Goal: Task Accomplishment & Management: Complete application form

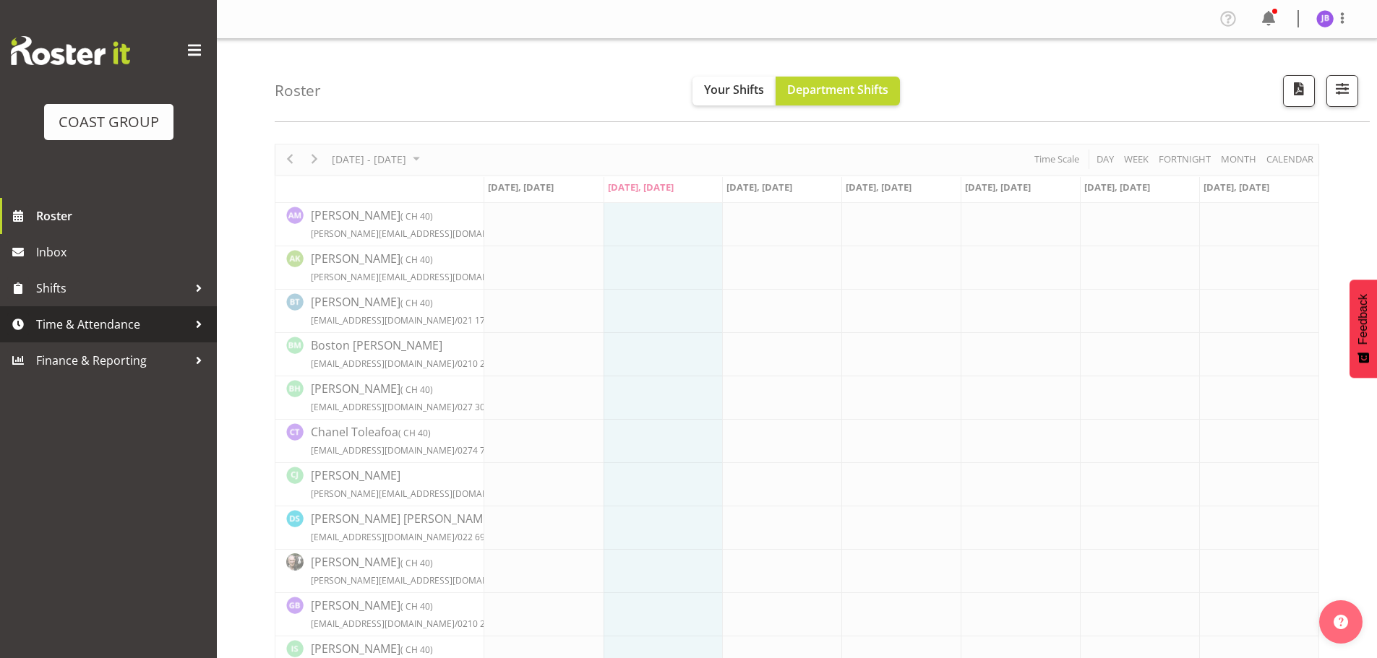
click at [180, 329] on span "Time & Attendance" at bounding box center [112, 325] width 152 height 22
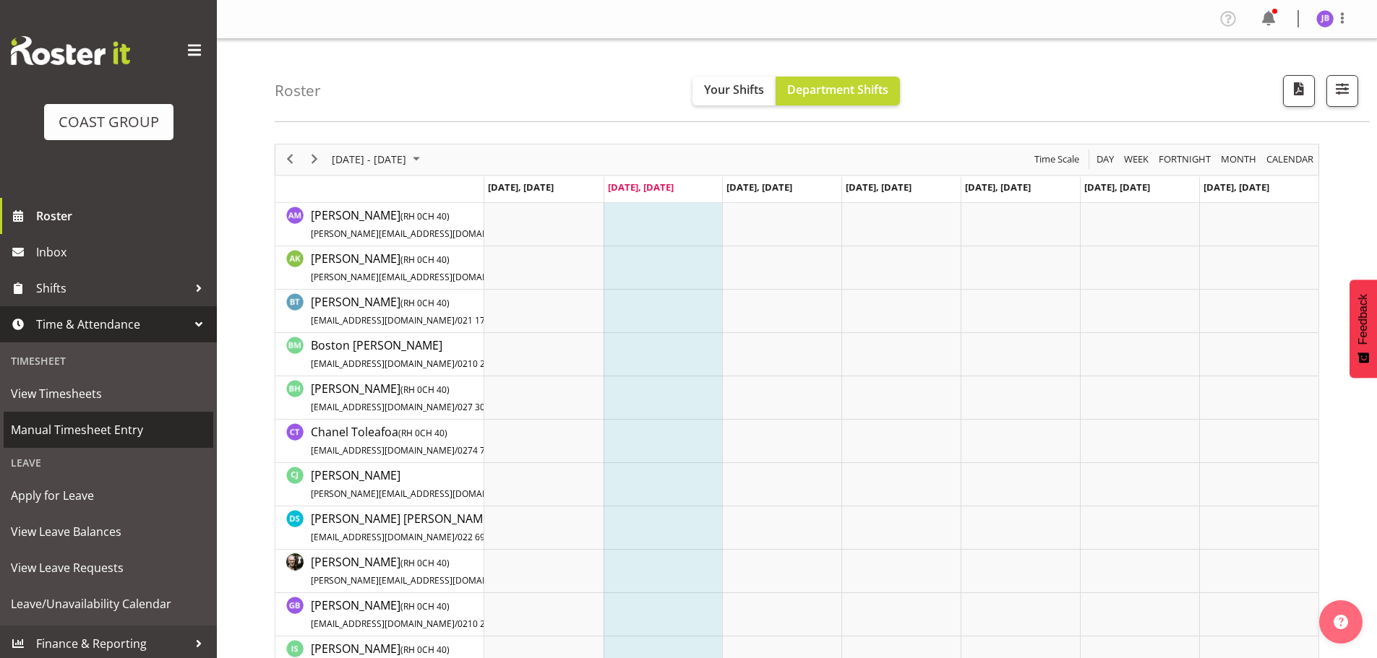
click at [113, 430] on span "Manual Timesheet Entry" at bounding box center [108, 430] width 195 height 22
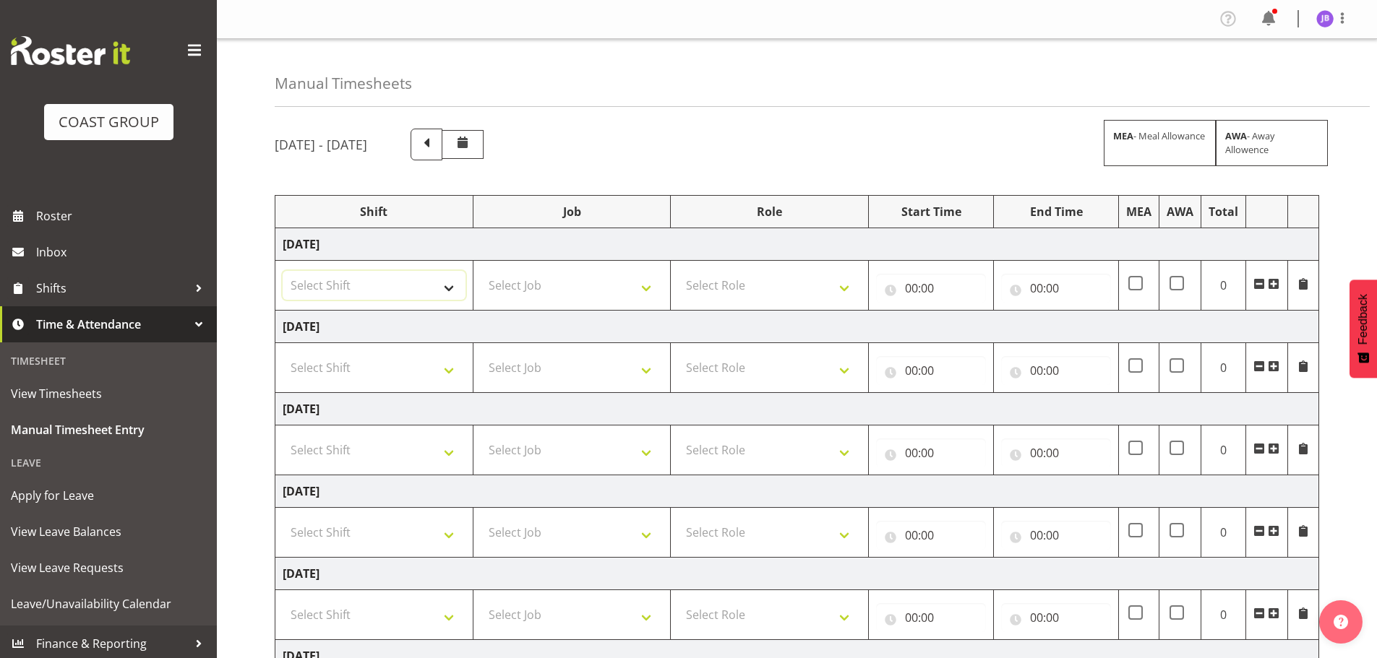
click at [438, 288] on select "Select Shift AKL SIGN ADMIN1 (LEAVE ALONE, DONT MAKE INACTIVE) DW ACCOUNT MANAG…" at bounding box center [374, 285] width 183 height 29
select select "16481"
click at [283, 271] on select "Select Shift AKL SIGN ADMIN1 (LEAVE ALONE, DONT MAKE INACTIVE) DW ACCOUNT MANAG…" at bounding box center [374, 285] width 183 height 29
click at [374, 372] on select "Select Shift AKL SIGN ADMIN1 (LEAVE ALONE, DONT MAKE INACTIVE) DW ACCOUNT MANAG…" at bounding box center [374, 367] width 183 height 29
select select "16481"
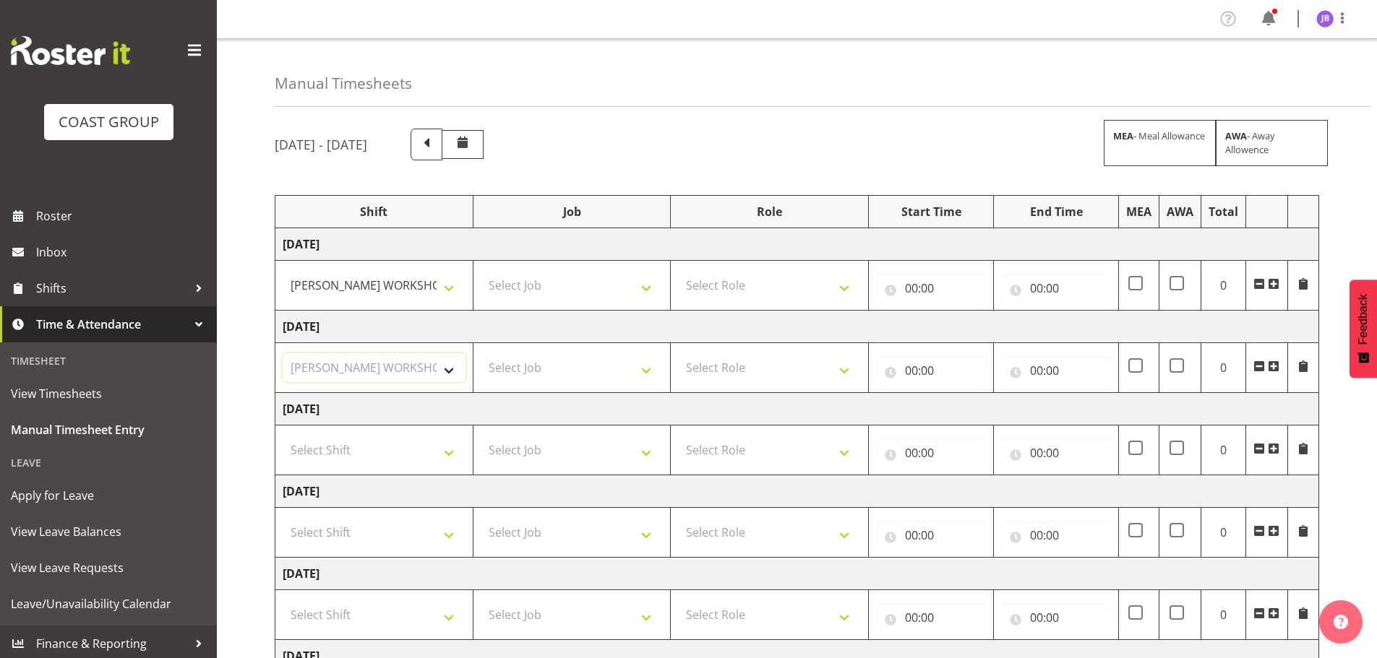
click at [283, 353] on select "Select Shift AKL SIGN ADMIN1 (LEAVE ALONE, DONT MAKE INACTIVE) DW ACCOUNT MANAG…" at bounding box center [374, 367] width 183 height 29
click at [409, 460] on select "Select Shift AKL SIGN ADMIN1 (LEAVE ALONE, DONT MAKE INACTIVE) DW ACCOUNT MANAG…" at bounding box center [374, 450] width 183 height 29
select select "16481"
click at [283, 436] on select "Select Shift AKL SIGN ADMIN1 (LEAVE ALONE, DONT MAKE INACTIVE) DW ACCOUNT MANAG…" at bounding box center [374, 450] width 183 height 29
click at [761, 272] on select "Select Role FABRICATION DW" at bounding box center [769, 285] width 183 height 29
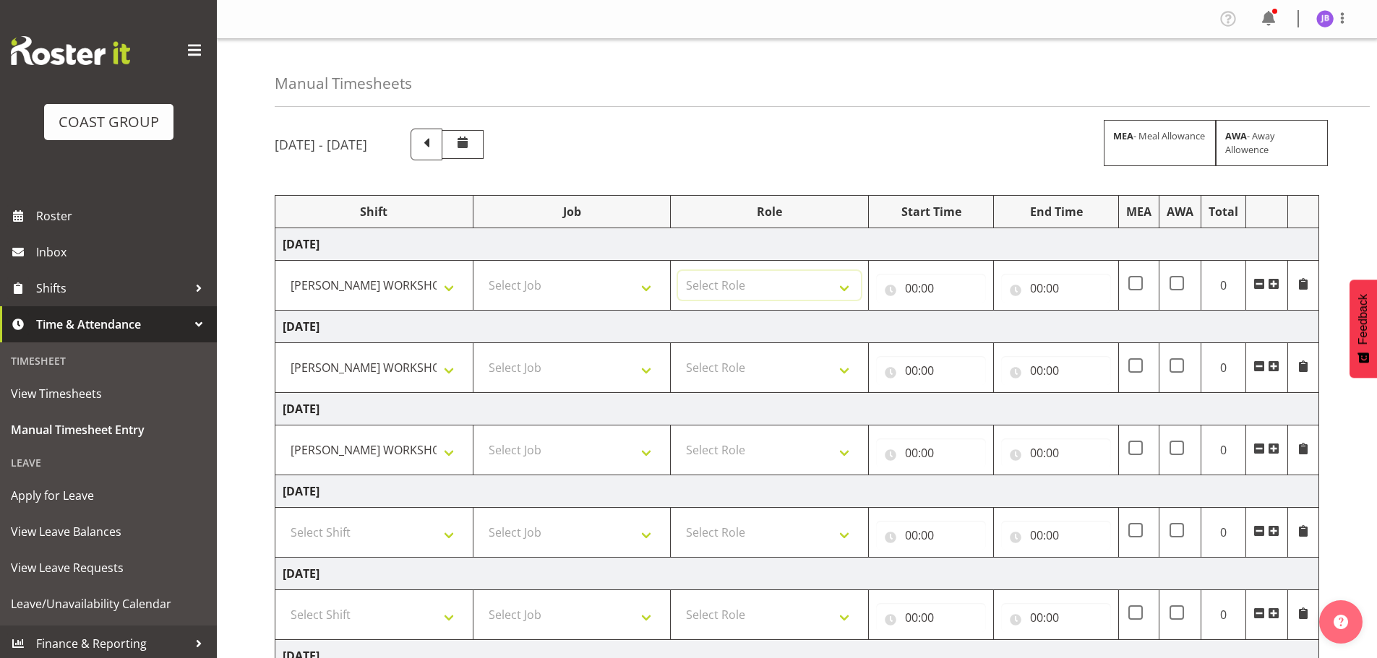
click at [759, 299] on select "Select Role FABRICATION DW" at bounding box center [769, 285] width 183 height 29
click at [760, 295] on select "Select Role FABRICATION DW" at bounding box center [769, 285] width 183 height 29
select select "543"
click at [678, 271] on select "Select Role FABRICATION DW" at bounding box center [769, 285] width 183 height 29
drag, startPoint x: 762, startPoint y: 374, endPoint x: 761, endPoint y: 390, distance: 16.0
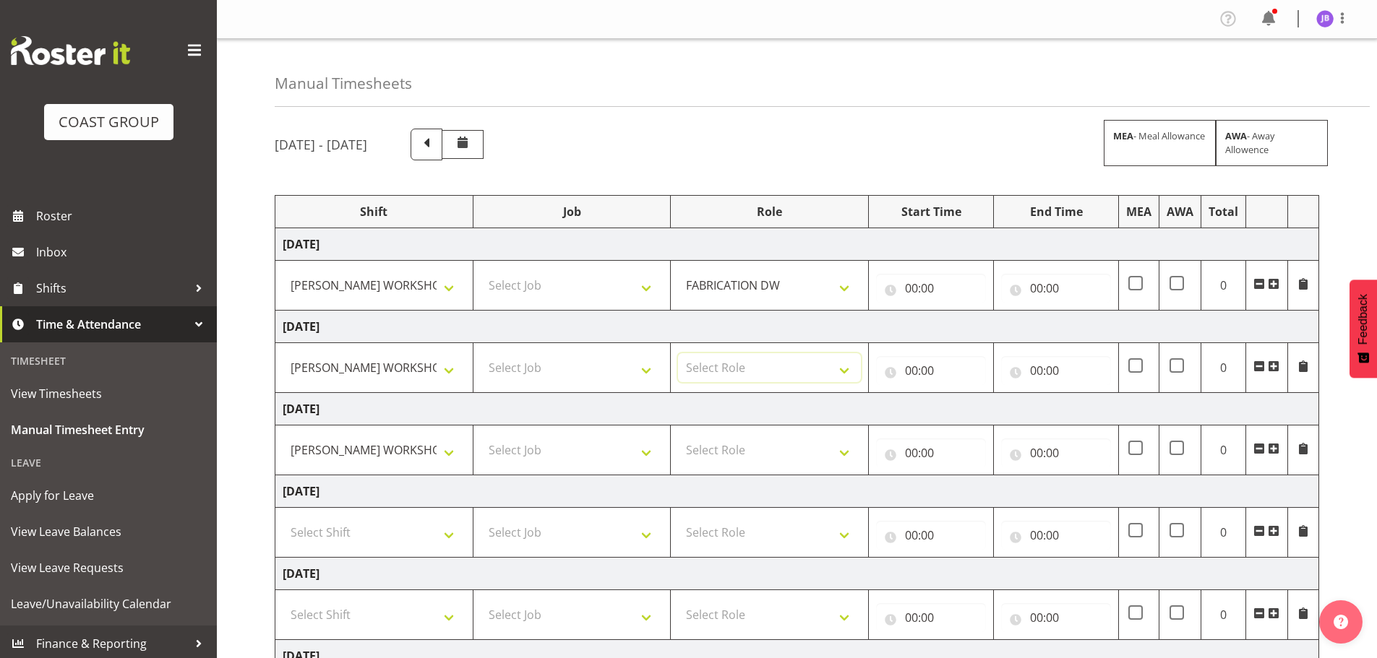
click at [762, 374] on select "Select Role FABRICATION DW" at bounding box center [769, 367] width 183 height 29
select select "543"
click at [678, 353] on select "Select Role FABRICATION DW" at bounding box center [769, 367] width 183 height 29
click at [761, 442] on select "Select Role FABRICATION DW" at bounding box center [769, 450] width 183 height 29
select select "543"
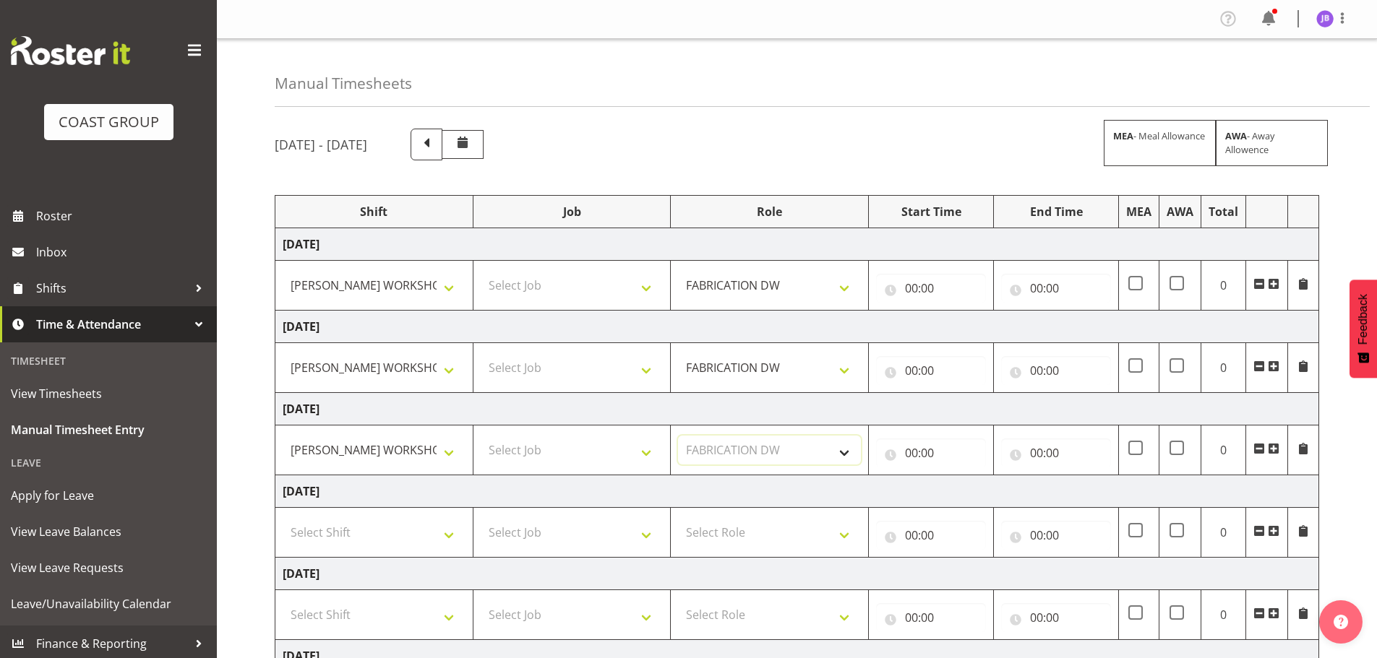
click at [678, 436] on select "Select Role FABRICATION DW" at bounding box center [769, 450] width 183 height 29
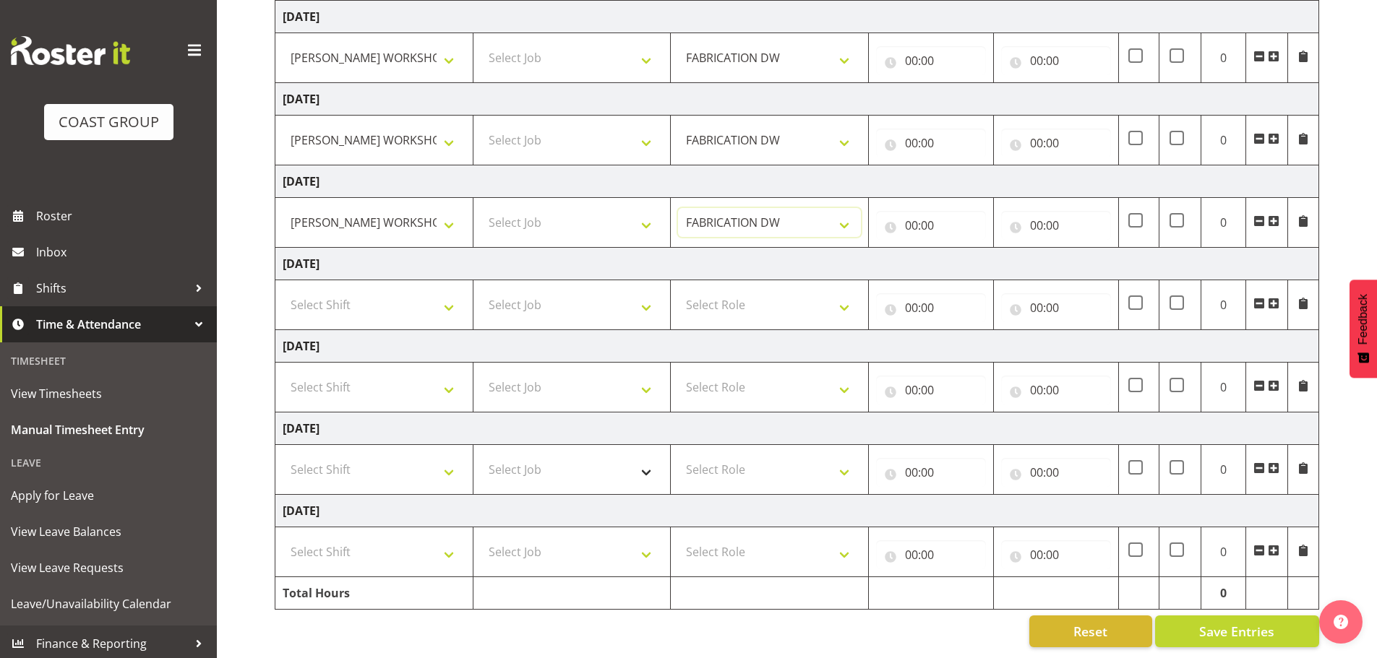
scroll to position [238, 0]
click at [440, 467] on select "Select Shift AKL SIGN ADMIN1 (LEAVE ALONE, DONT MAKE INACTIVE) DW ACCOUNT MANAG…" at bounding box center [374, 469] width 183 height 29
select select "16481"
click at [283, 455] on select "Select Shift AKL SIGN ADMIN1 (LEAVE ALONE, DONT MAKE INACTIVE) DW ACCOUNT MANAG…" at bounding box center [374, 469] width 183 height 29
click at [397, 544] on select "Select Shift AKL SIGN ADMIN1 (LEAVE ALONE, DONT MAKE INACTIVE) DW ACCOUNT MANAG…" at bounding box center [374, 552] width 183 height 29
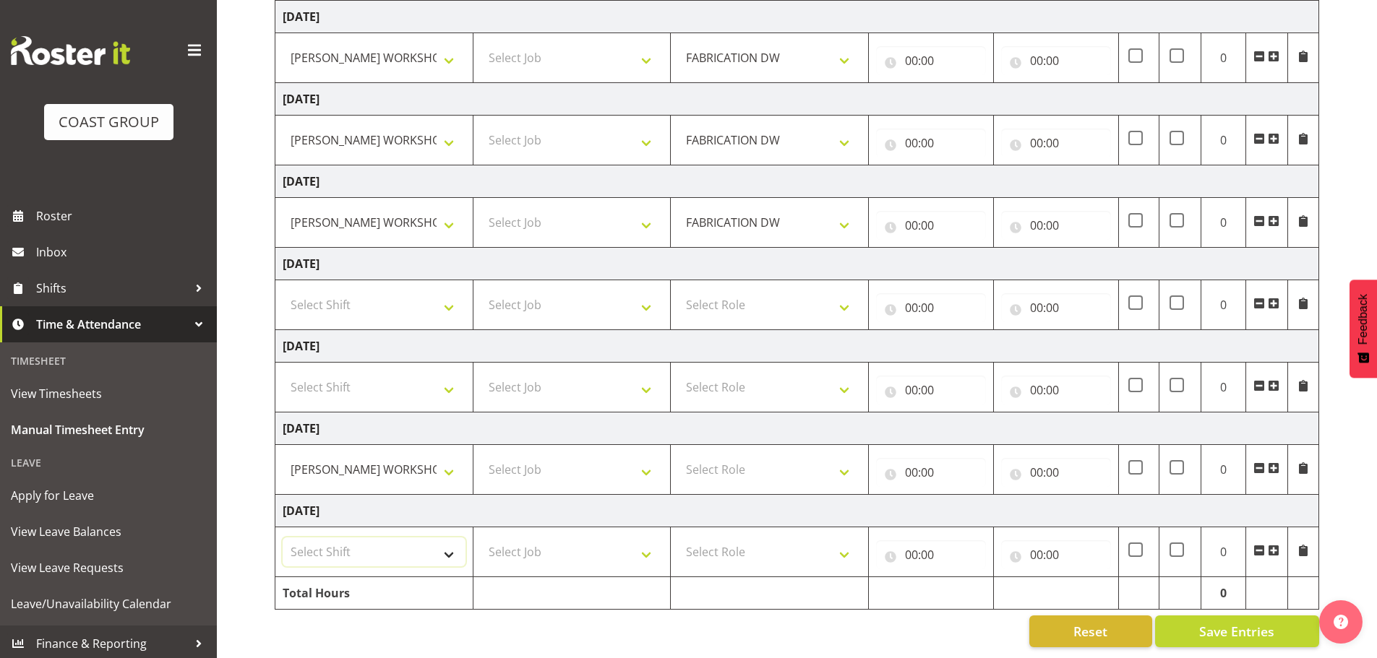
select select "16481"
click at [283, 538] on select "Select Shift AKL SIGN ADMIN1 (LEAVE ALONE, DONT MAKE INACTIVE) DW ACCOUNT MANAG…" at bounding box center [374, 552] width 183 height 29
click at [730, 538] on select "Select Role FABRICATION DW" at bounding box center [769, 552] width 183 height 29
select select "543"
click at [678, 538] on select "Select Role FABRICATION DW" at bounding box center [769, 552] width 183 height 29
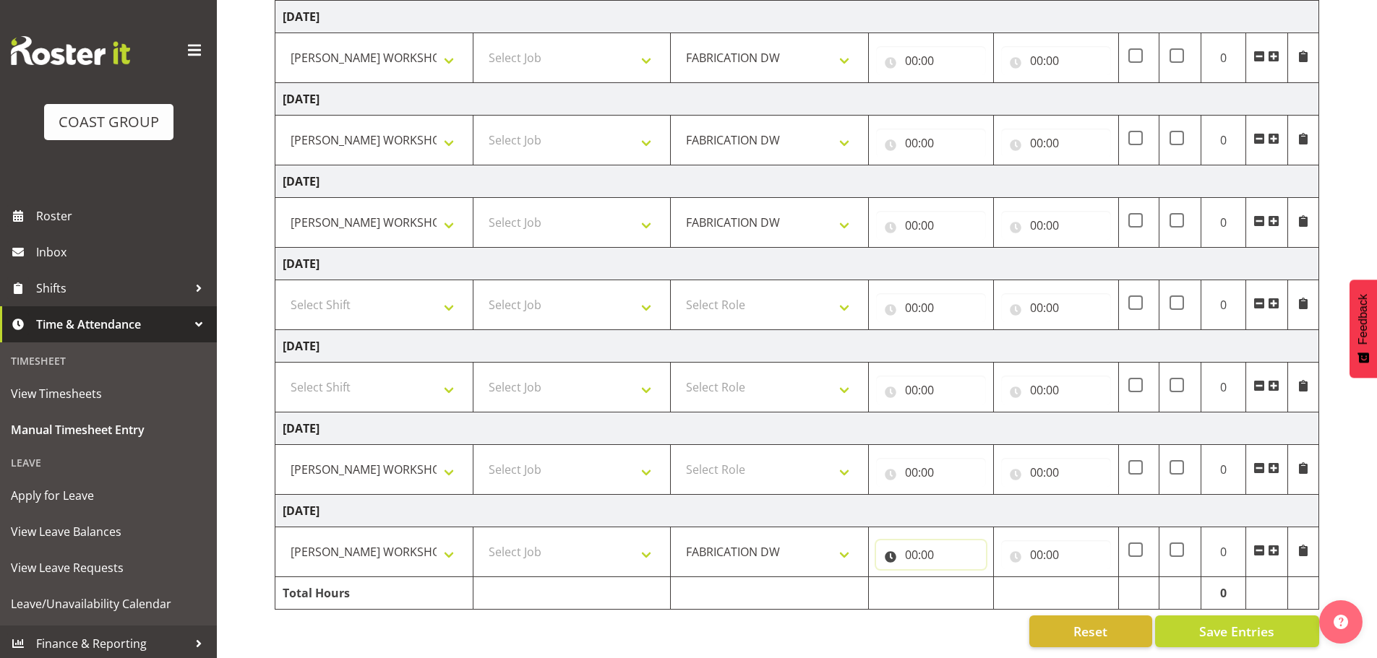
click at [911, 545] on input "00:00" at bounding box center [931, 555] width 110 height 29
click at [973, 580] on select "00 01 02 03 04 05 06 07 08 09 10 11 12 13 14 15 16 17 18 19 20 21 22 23" at bounding box center [974, 592] width 33 height 29
select select "5"
click at [958, 578] on select "00 01 02 03 04 05 06 07 08 09 10 11 12 13 14 15 16 17 18 19 20 21 22 23" at bounding box center [974, 592] width 33 height 29
type input "05:00"
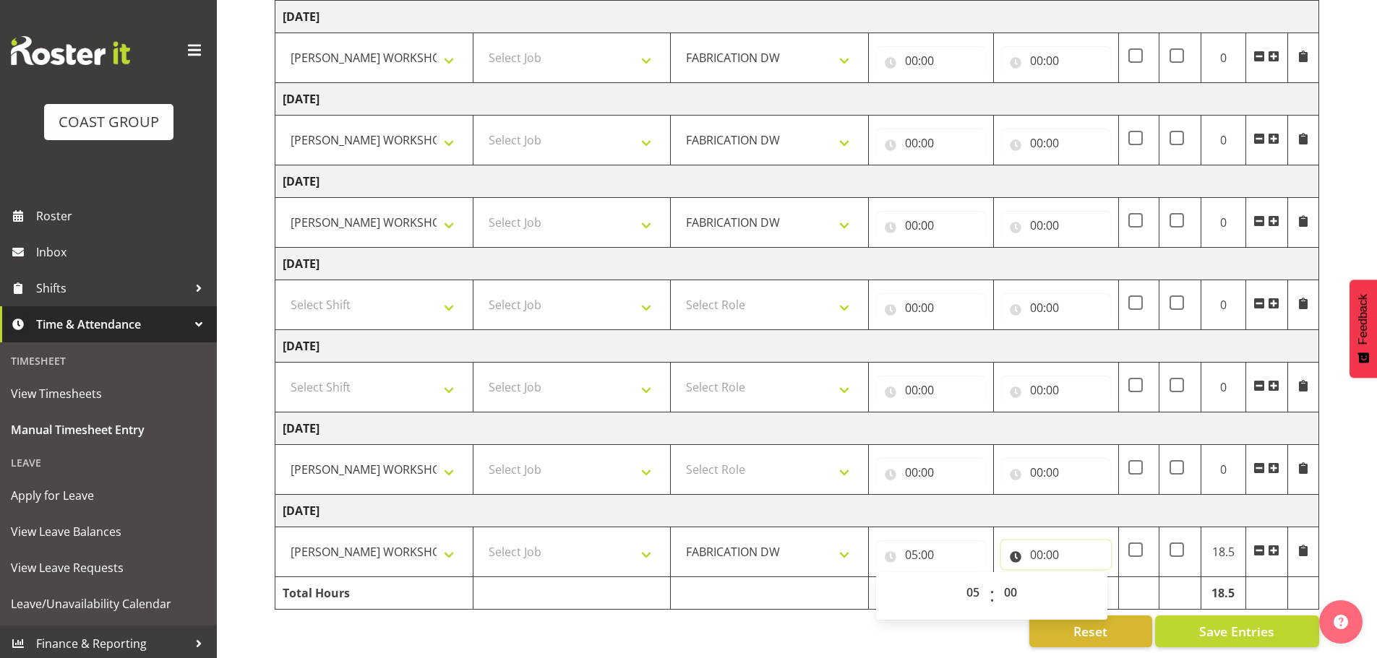
click at [1037, 542] on input "00:00" at bounding box center [1056, 555] width 110 height 29
click at [1103, 583] on select "00 01 02 03 04 05 06 07 08 09 10 11 12 13 14 15 16 17 18 19 20 21 22 23" at bounding box center [1099, 592] width 33 height 29
select select "15"
click at [1083, 578] on select "00 01 02 03 04 05 06 07 08 09 10 11 12 13 14 15 16 17 18 19 20 21 22 23" at bounding box center [1099, 592] width 33 height 29
type input "15:00"
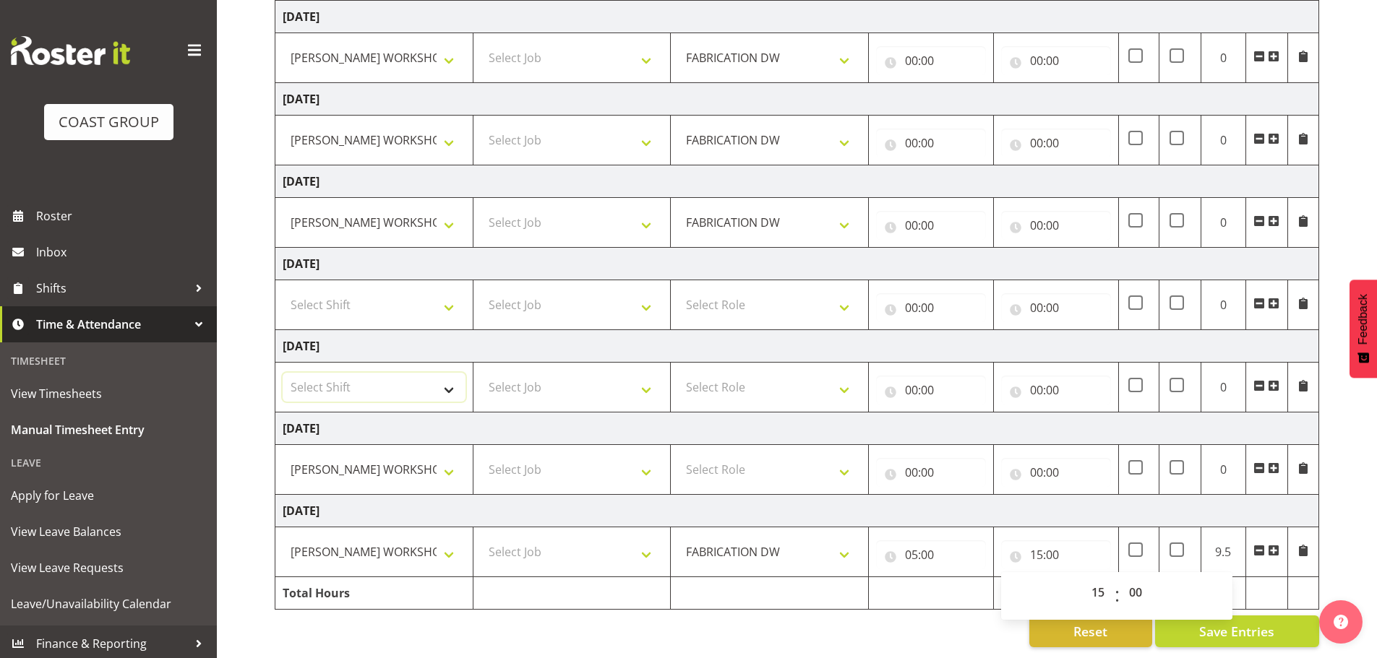
click at [436, 377] on select "Select Shift AKL SIGN ADMIN1 (LEAVE ALONE, DONT MAKE INACTIVE) DW ACCOUNT MANAG…" at bounding box center [374, 387] width 183 height 29
select select "16481"
click at [283, 373] on select "Select Shift AKL SIGN ADMIN1 (LEAVE ALONE, DONT MAKE INACTIVE) DW ACCOUNT MANAG…" at bounding box center [374, 387] width 183 height 29
click at [407, 465] on select "AKL SIGN ADMIN1 (LEAVE ALONE, DONT MAKE INACTIVE) DW ACCOUNT MANAGERS DW AKL PR…" at bounding box center [374, 469] width 183 height 29
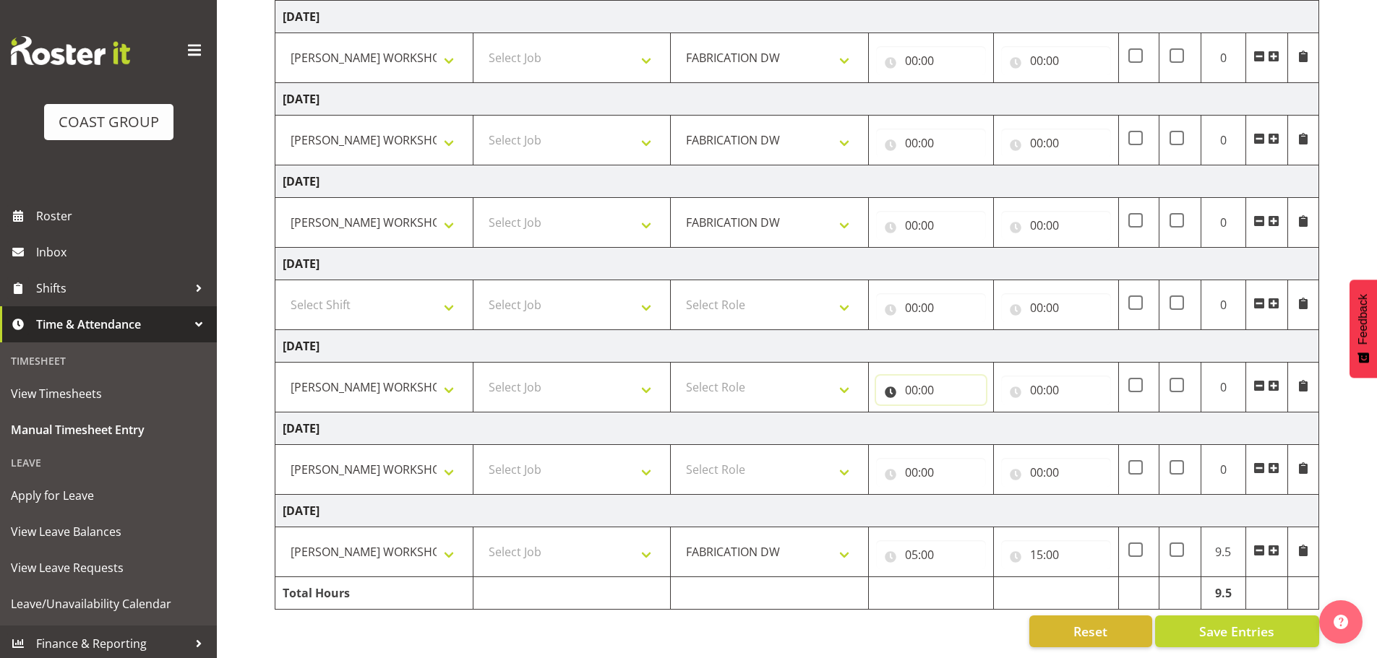
click at [910, 379] on input "00:00" at bounding box center [931, 390] width 110 height 29
click at [970, 413] on select "00 01 02 03 04 05 06 07 08 09 10 11 12 13 14 15 16 17 18 19 20 21 22 23" at bounding box center [974, 427] width 33 height 29
click at [414, 298] on select "Select Shift AKL SIGN ADMIN1 (LEAVE ALONE, DONT MAKE INACTIVE) DW ACCOUNT MANAG…" at bounding box center [374, 305] width 183 height 29
select select "16481"
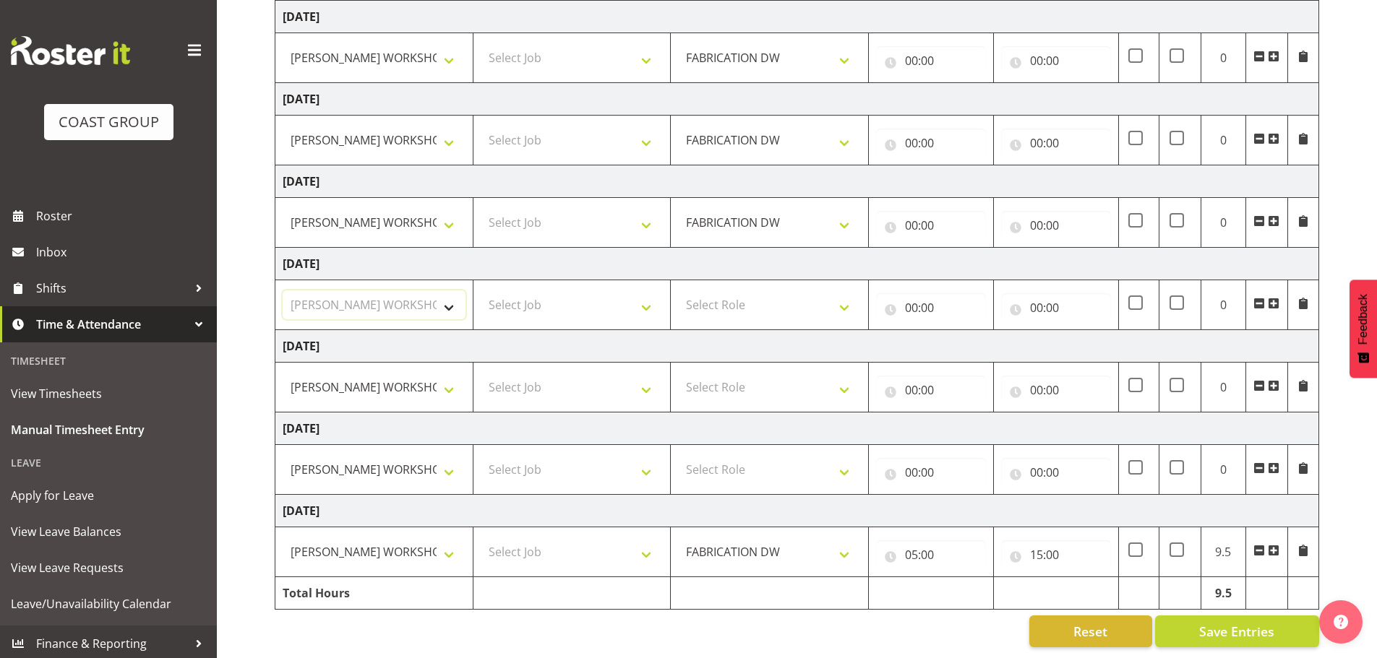
click at [283, 291] on select "Select Shift AKL SIGN ADMIN1 (LEAVE ALONE, DONT MAKE INACTIVE) DW ACCOUNT MANAG…" at bounding box center [374, 305] width 183 height 29
click at [905, 296] on input "00:00" at bounding box center [931, 307] width 110 height 29
click at [970, 332] on select "00 01 02 03 04 05 06 07 08 09 10 11 12 13 14 15 16 17 18 19 20 21 22 23" at bounding box center [974, 345] width 33 height 29
select select "6"
click at [958, 331] on select "00 01 02 03 04 05 06 07 08 09 10 11 12 13 14 15 16 17 18 19 20 21 22 23" at bounding box center [974, 345] width 33 height 29
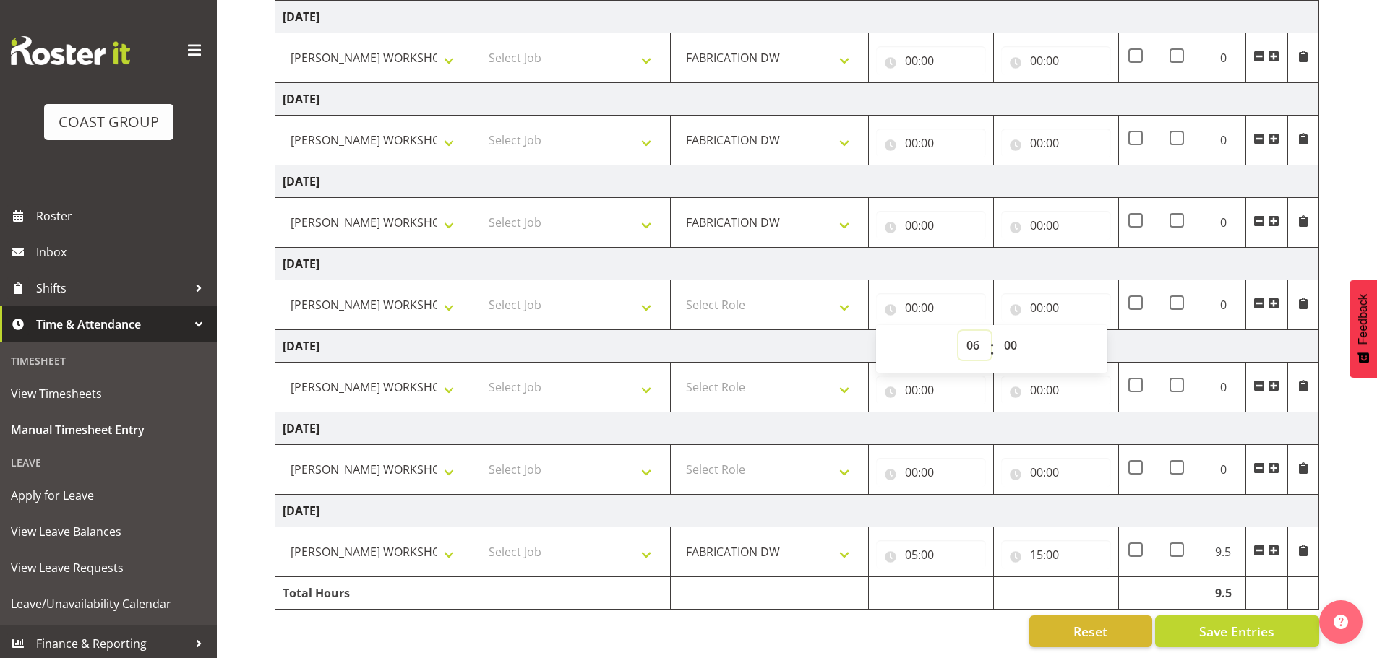
type input "06:00"
click at [712, 298] on select "Select Role FABRICATION DW" at bounding box center [769, 305] width 183 height 29
select select "543"
click at [678, 291] on select "Select Role FABRICATION DW" at bounding box center [769, 305] width 183 height 29
click at [919, 215] on input "00:00" at bounding box center [931, 225] width 110 height 29
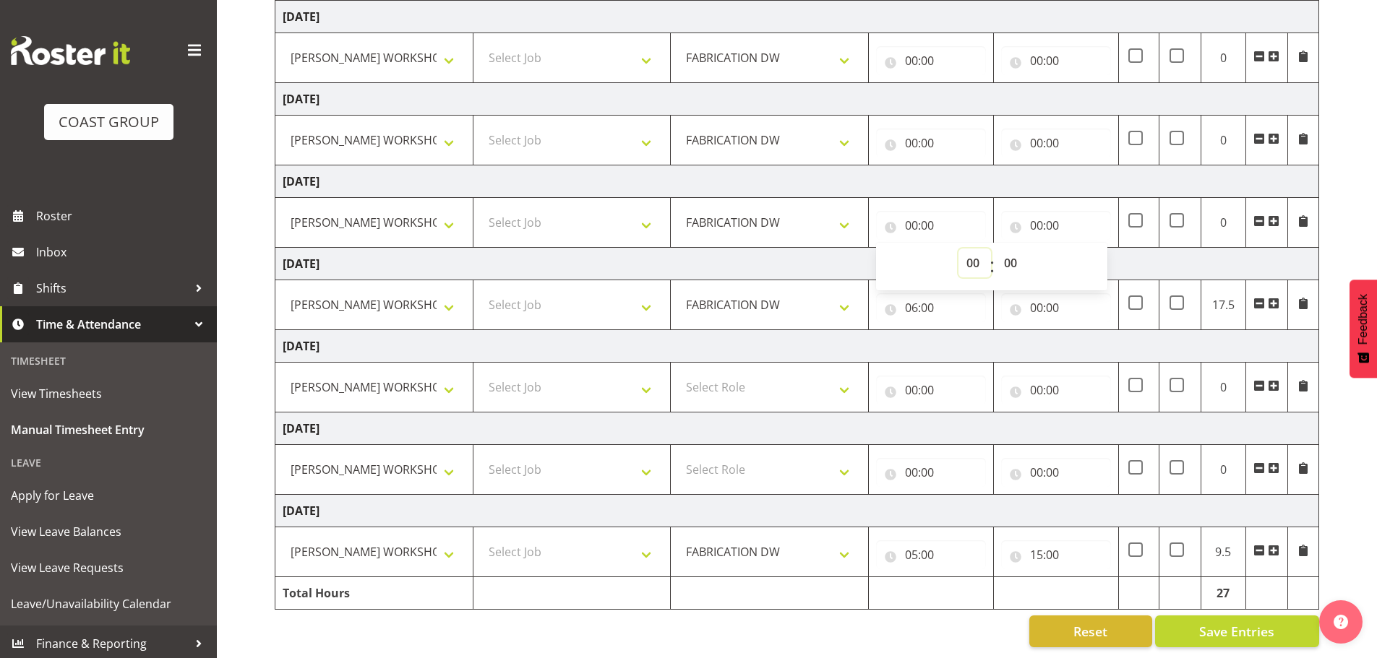
click at [971, 249] on select "00 01 02 03 04 05 06 07 08 09 10 11 12 13 14 15 16 17 18 19 20 21 22 23" at bounding box center [974, 263] width 33 height 29
select select "5"
click at [958, 249] on select "00 01 02 03 04 05 06 07 08 09 10 11 12 13 14 15 16 17 18 19 20 21 22 23" at bounding box center [974, 263] width 33 height 29
type input "05:00"
click at [913, 140] on input "00:00" at bounding box center [931, 143] width 110 height 29
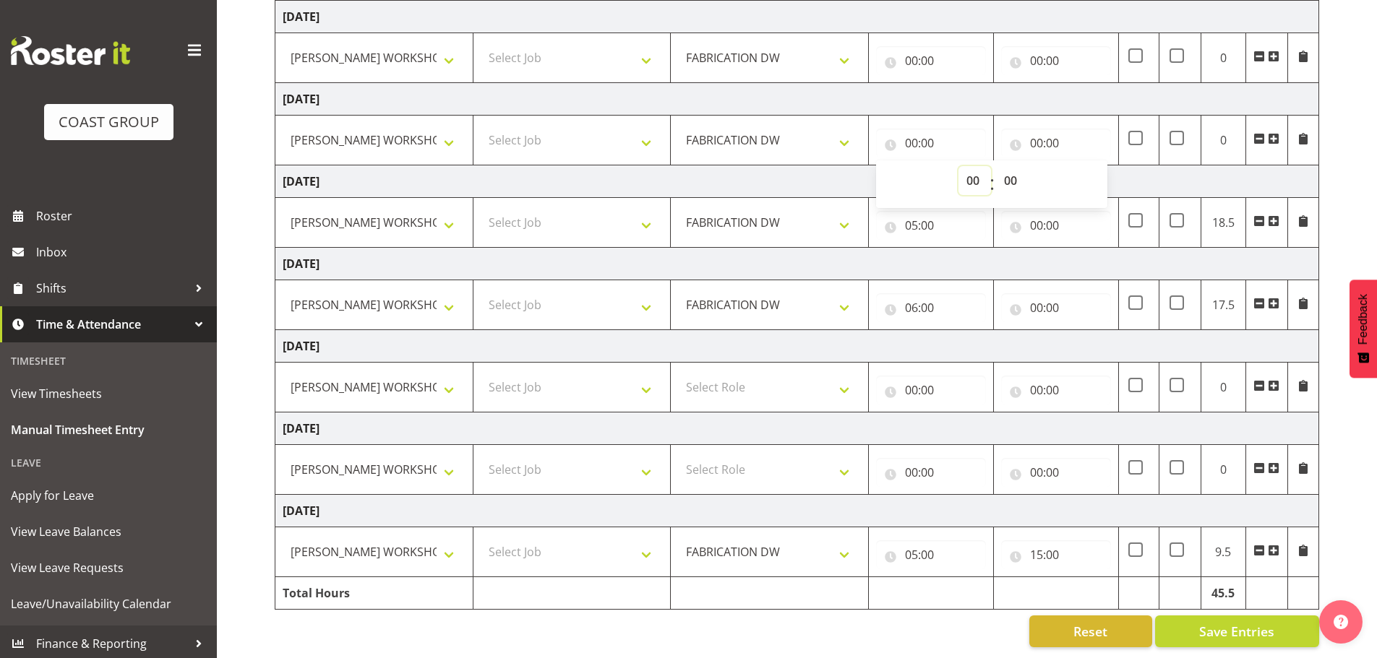
click at [969, 166] on select "00 01 02 03 04 05 06 07 08 09 10 11 12 13 14 15 16 17 18 19 20 21 22 23" at bounding box center [974, 180] width 33 height 29
select select "5"
click at [958, 166] on select "00 01 02 03 04 05 06 07 08 09 10 11 12 13 14 15 16 17 18 19 20 21 22 23" at bounding box center [974, 180] width 33 height 29
type input "05:00"
click at [913, 48] on input "00:00" at bounding box center [931, 60] width 110 height 29
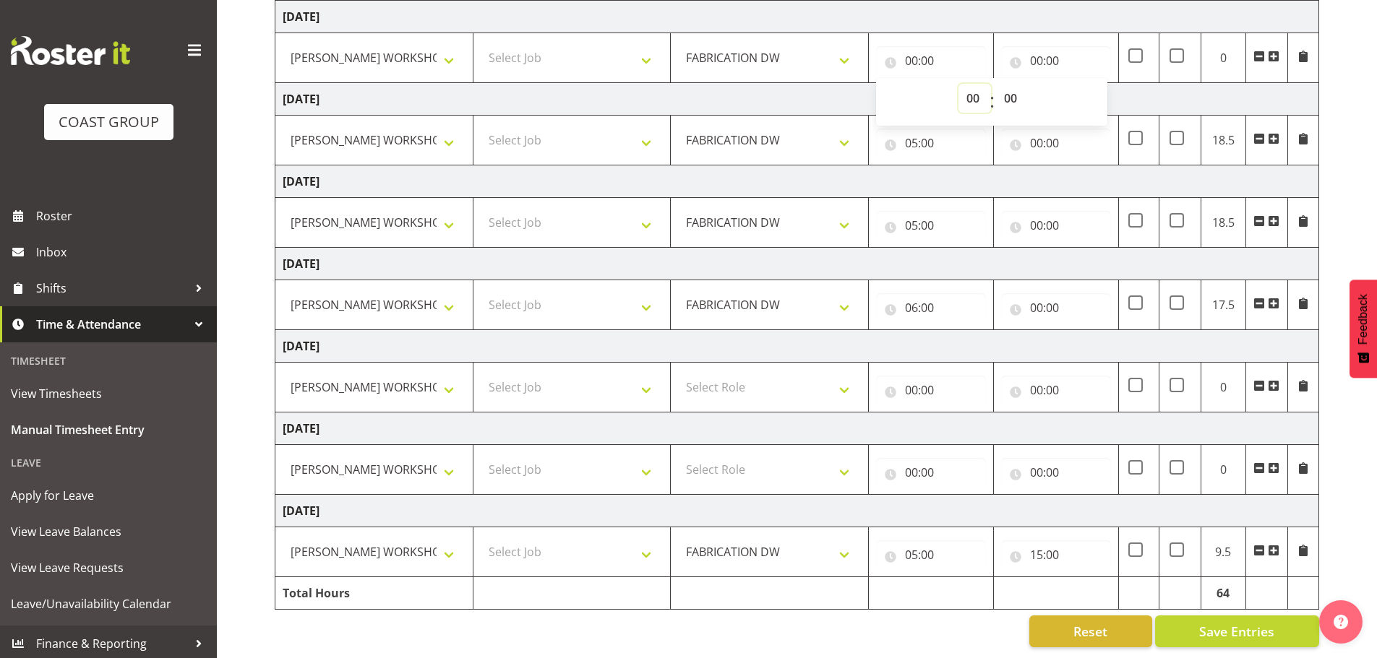
click at [962, 84] on select "00 01 02 03 04 05 06 07 08 09 10 11 12 13 14 15 16 17 18 19 20 21 22 23" at bounding box center [974, 98] width 33 height 29
select select "5"
click at [958, 84] on select "00 01 02 03 04 05 06 07 08 09 10 11 12 13 14 15 16 17 18 19 20 21 22 23" at bounding box center [974, 98] width 33 height 29
type input "05:00"
click at [1038, 51] on input "00:00" at bounding box center [1056, 60] width 110 height 29
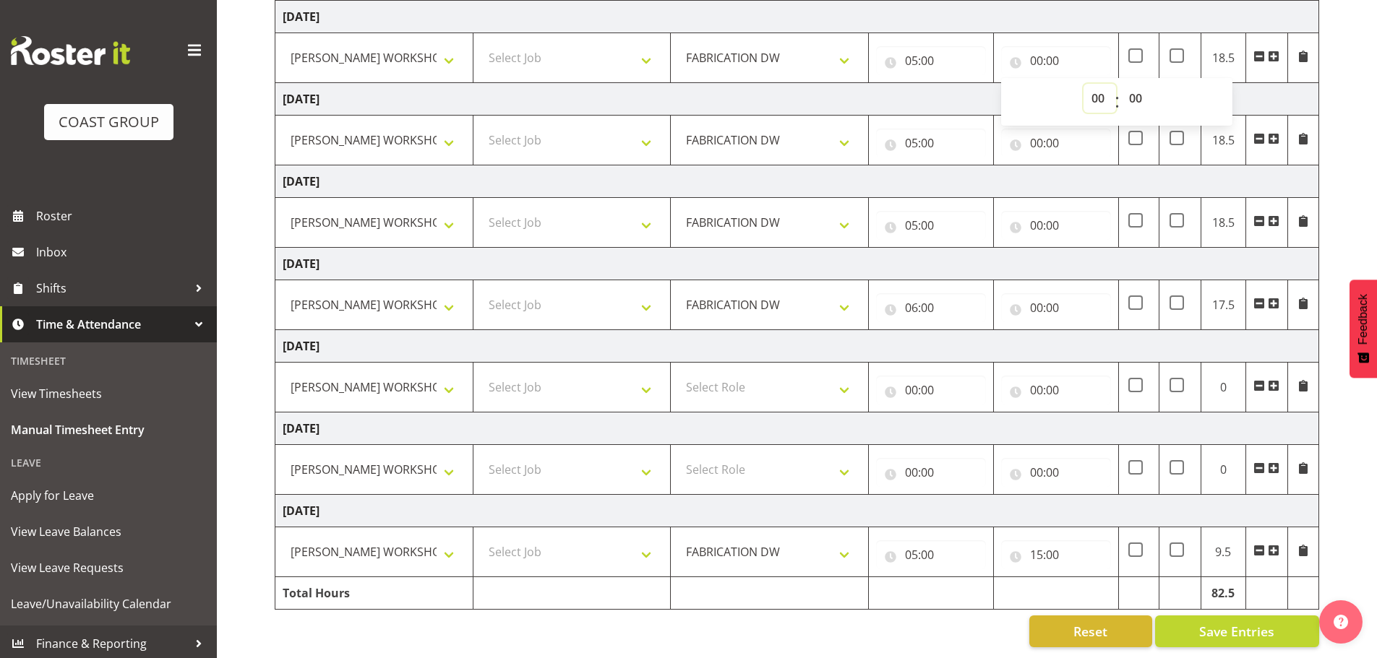
click at [1090, 85] on select "00 01 02 03 04 05 06 07 08 09 10 11 12 13 14 15 16 17 18 19 20 21 22 23" at bounding box center [1099, 98] width 33 height 29
select select "15"
click at [1083, 84] on select "00 01 02 03 04 05 06 07 08 09 10 11 12 13 14 15 16 17 18 19 20 21 22 23" at bounding box center [1099, 98] width 33 height 29
type input "15:00"
click at [1036, 138] on input "00:00" at bounding box center [1056, 143] width 110 height 29
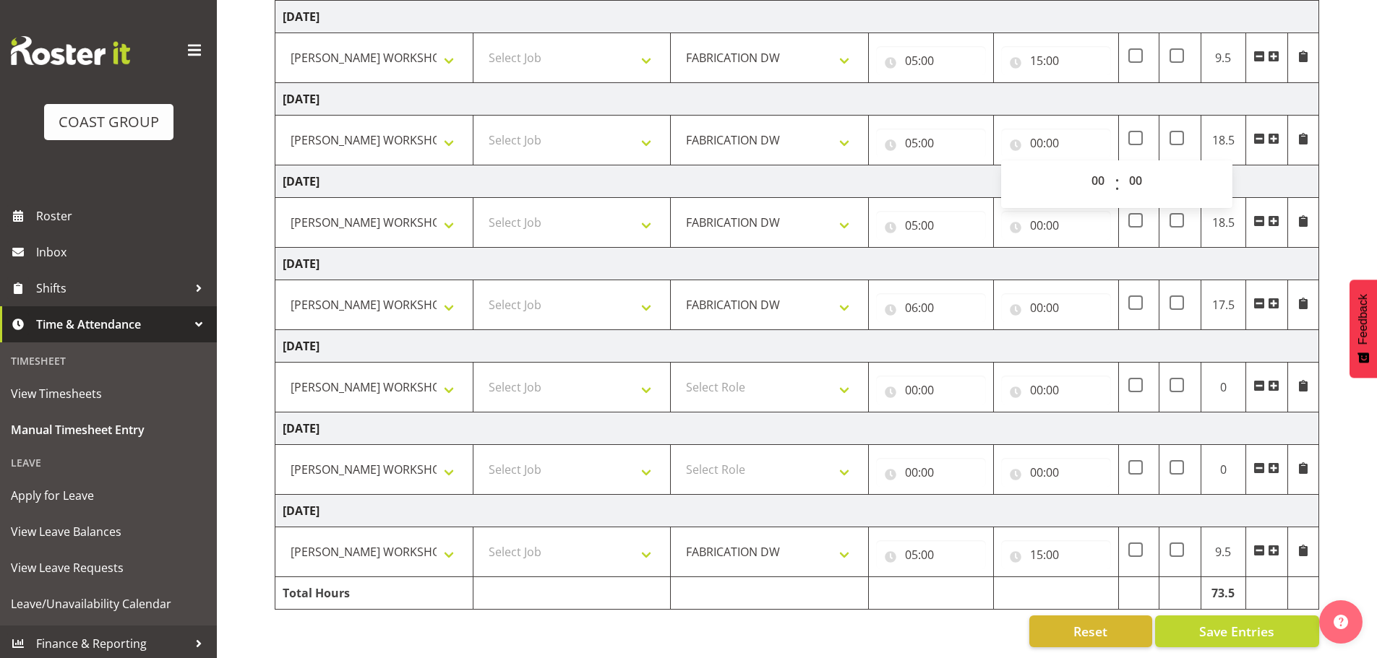
click at [1111, 172] on div "00 01 02 03 04 05 06 07 08 09 10 11 12 13 14 15 16 17 18 19 20 21 22 23 : 00 01…" at bounding box center [1116, 184] width 231 height 36
click at [1106, 173] on select "00 01 02 03 04 05 06 07 08 09 10 11 12 13 14 15 16 17 18 19 20 21 22 23" at bounding box center [1099, 180] width 33 height 29
select select "15"
click at [1083, 166] on select "00 01 02 03 04 05 06 07 08 09 10 11 12 13 14 15 16 17 18 19 20 21 22 23" at bounding box center [1099, 180] width 33 height 29
type input "15:00"
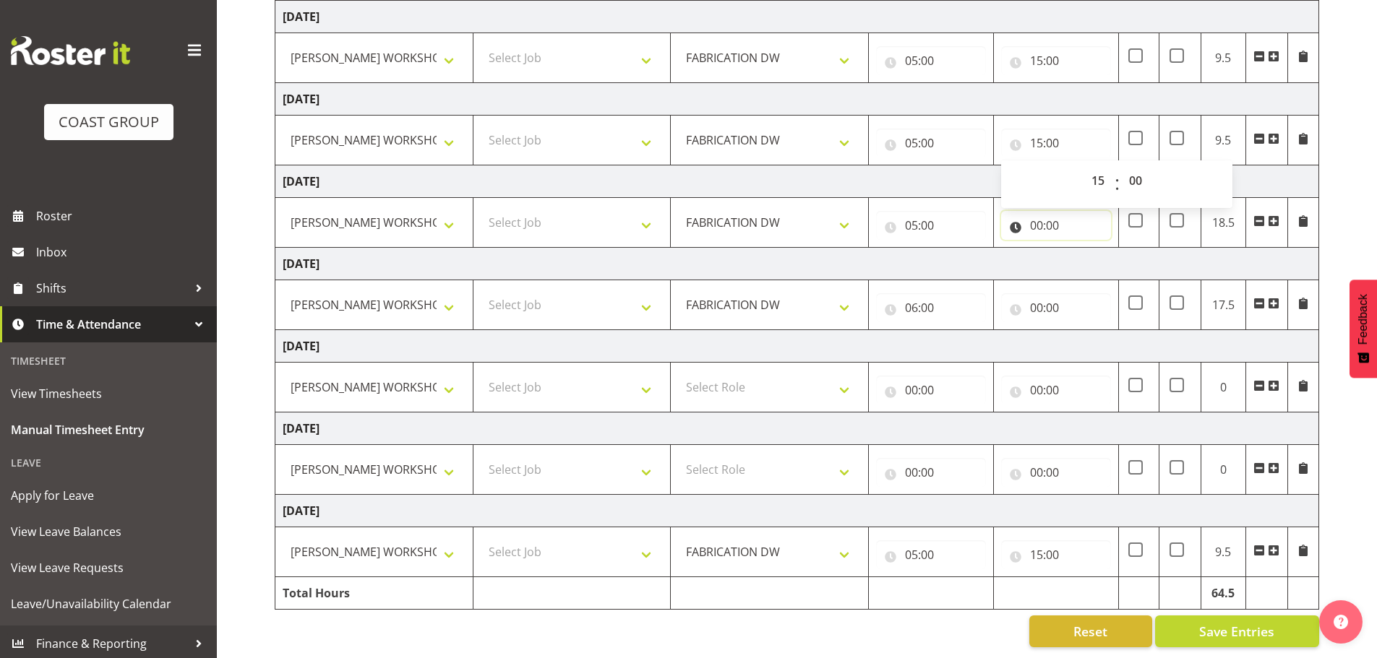
click at [1035, 220] on input "00:00" at bounding box center [1056, 225] width 110 height 29
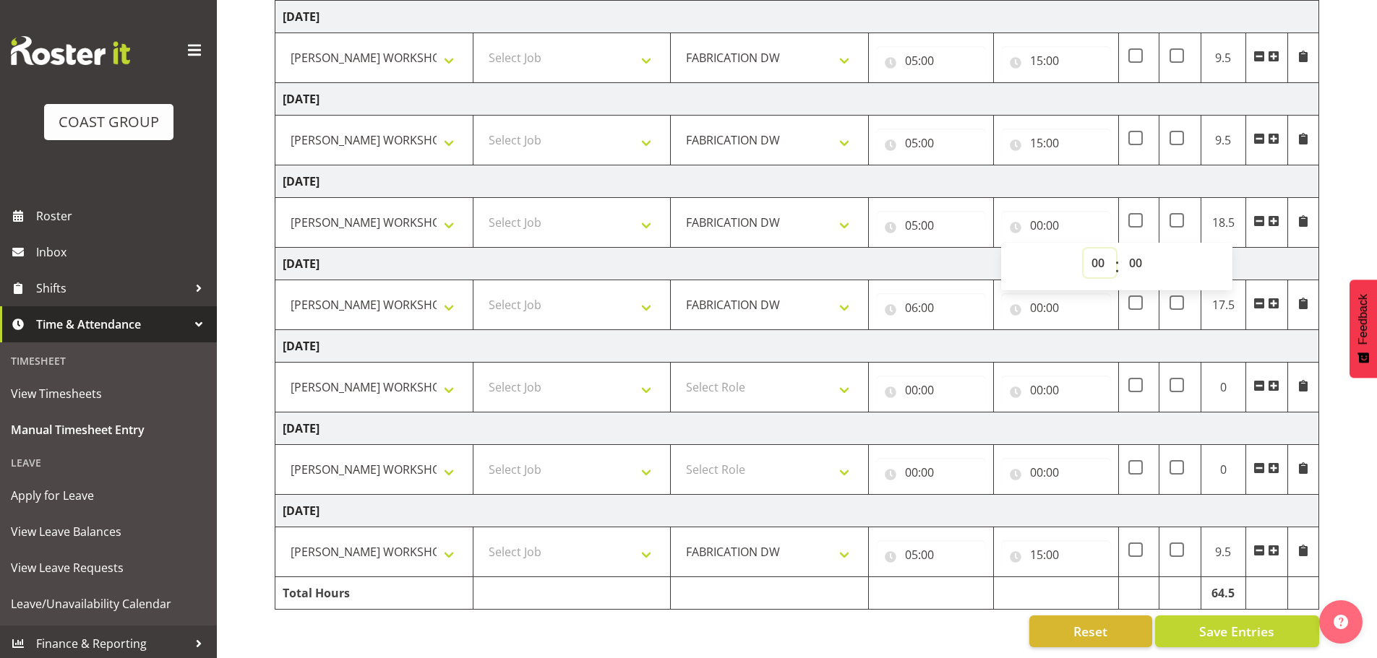
click at [1091, 257] on select "00 01 02 03 04 05 06 07 08 09 10 11 12 13 14 15 16 17 18 19 20 21 22 23" at bounding box center [1099, 263] width 33 height 29
select select "15"
click at [1083, 249] on select "00 01 02 03 04 05 06 07 08 09 10 11 12 13 14 15 16 17 18 19 20 21 22 23" at bounding box center [1099, 263] width 33 height 29
type input "15:00"
click at [1038, 299] on input "00:00" at bounding box center [1056, 307] width 110 height 29
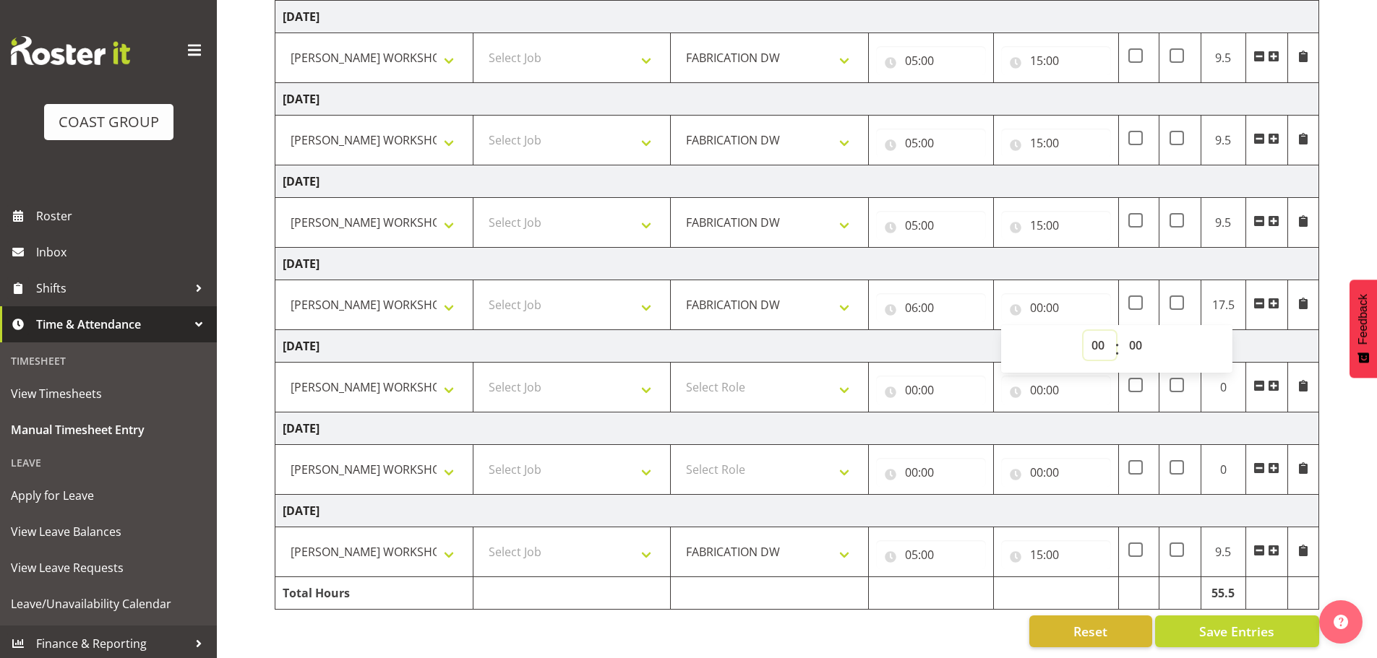
click at [1088, 331] on select "00 01 02 03 04 05 06 07 08 09 10 11 12 13 14 15 16 17 18 19 20 21 22 23" at bounding box center [1099, 345] width 33 height 29
select select "12"
click at [1083, 331] on select "00 01 02 03 04 05 06 07 08 09 10 11 12 13 14 15 16 17 18 19 20 21 22 23" at bounding box center [1099, 345] width 33 height 29
type input "12:00"
click at [1136, 334] on select "00 01 02 03 04 05 06 07 08 09 10 11 12 13 14 15 16 17 18 19 20 21 22 23 24 25 2…" at bounding box center [1137, 345] width 33 height 29
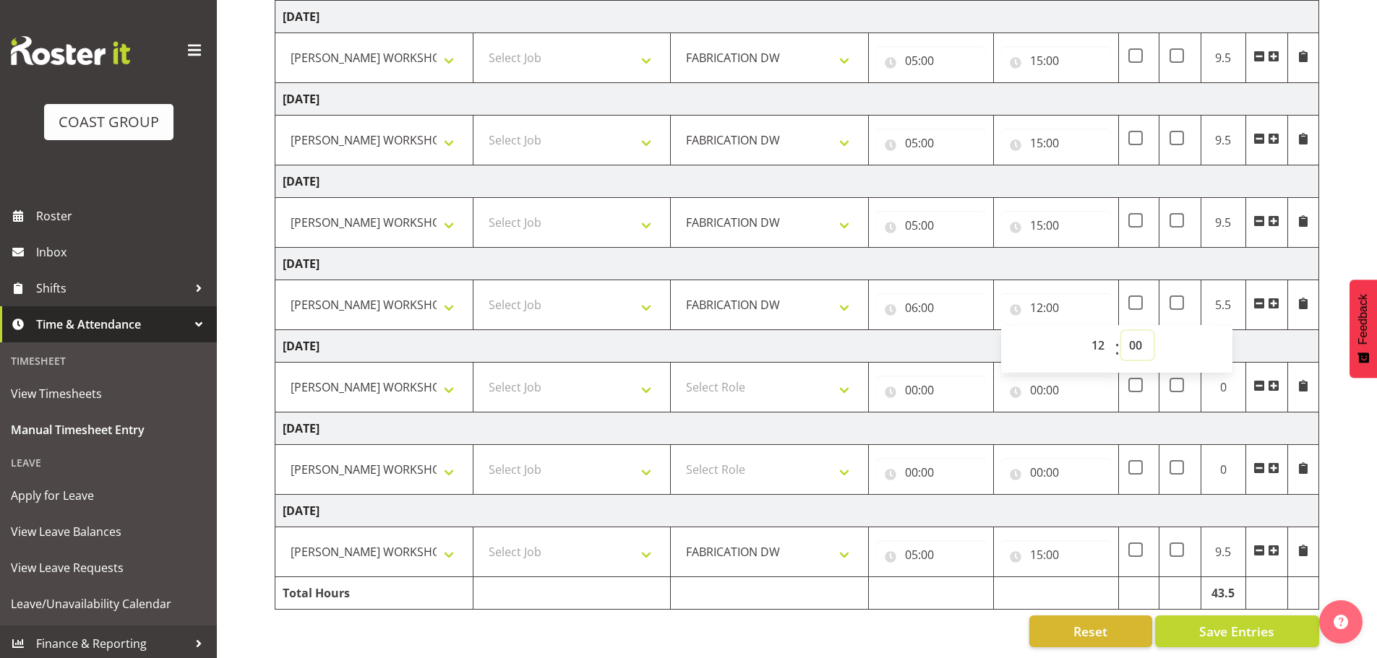
select select "30"
click at [1121, 331] on select "00 01 02 03 04 05 06 07 08 09 10 11 12 13 14 15 16 17 18 19 20 21 22 23 24 25 2…" at bounding box center [1137, 345] width 33 height 29
type input "12:30"
click at [1106, 262] on td "Saturday 23rd August 2025" at bounding box center [797, 264] width 1044 height 33
click at [1248, 622] on span "Save Entries" at bounding box center [1236, 631] width 75 height 19
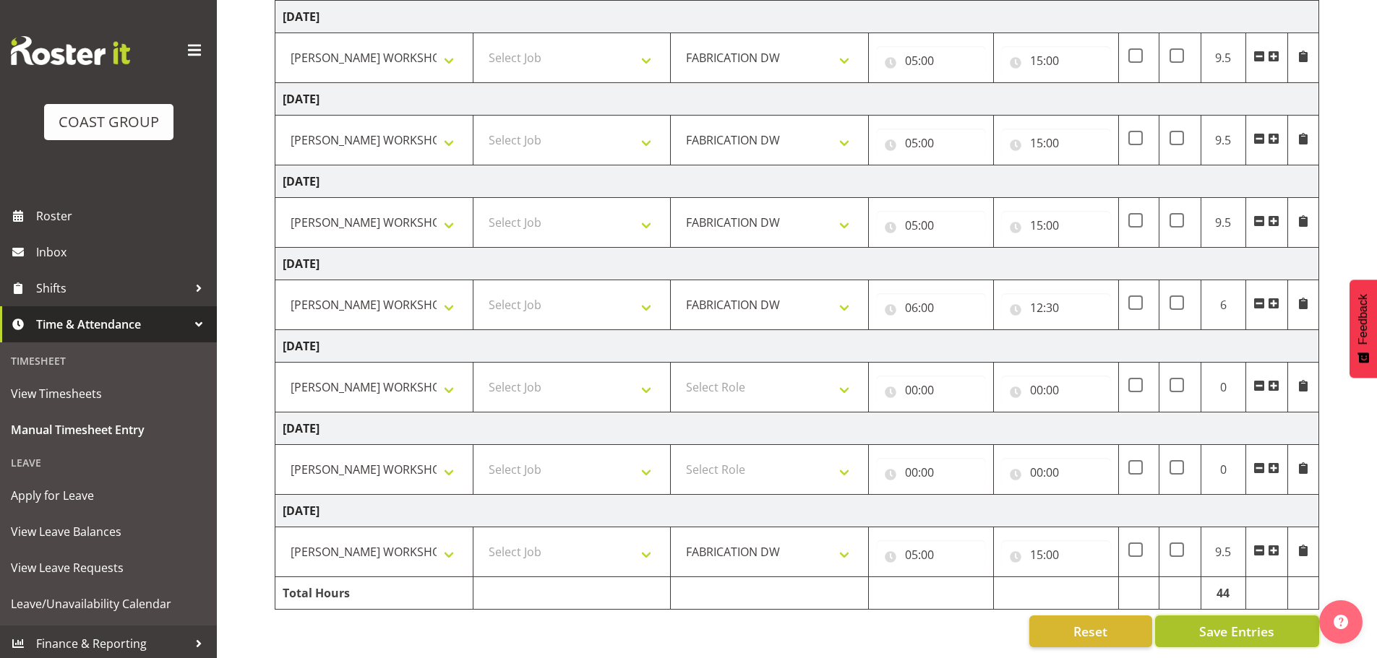
select select
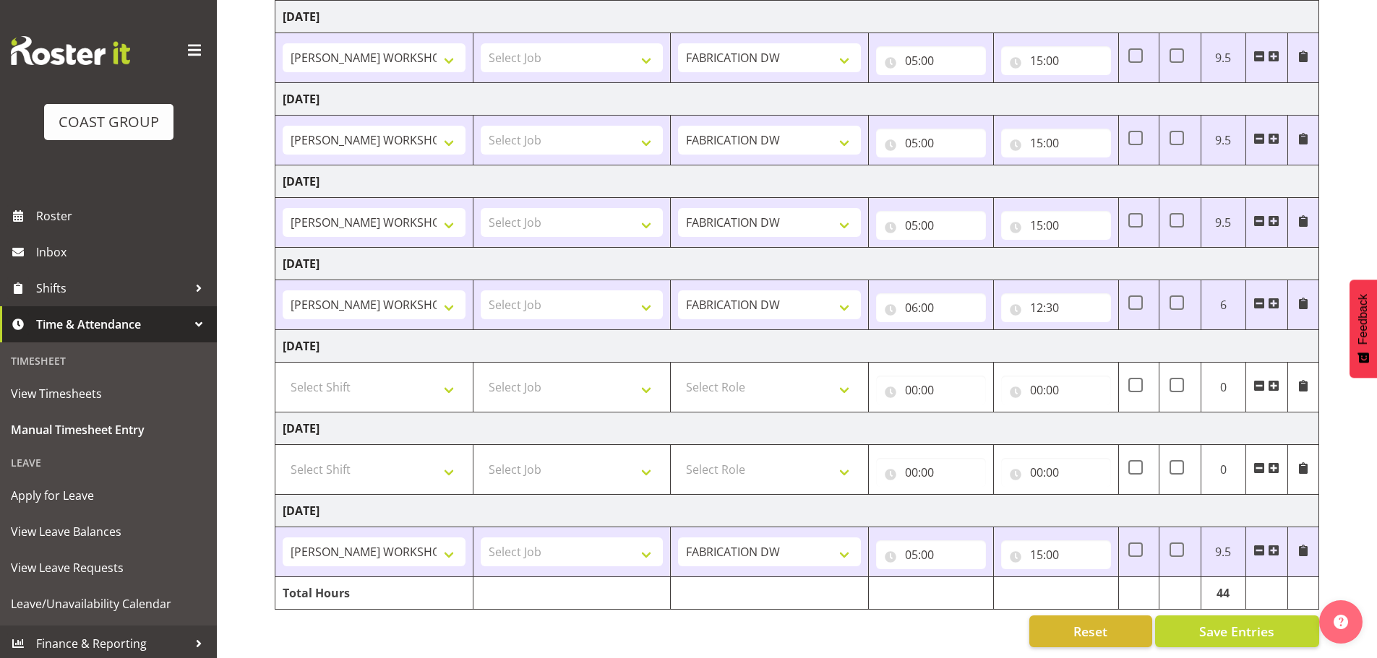
click at [1329, 502] on div "August 20th - August 26th 2025 MEA - Meal Allowance AWA - Away Allowence Shift …" at bounding box center [826, 274] width 1102 height 768
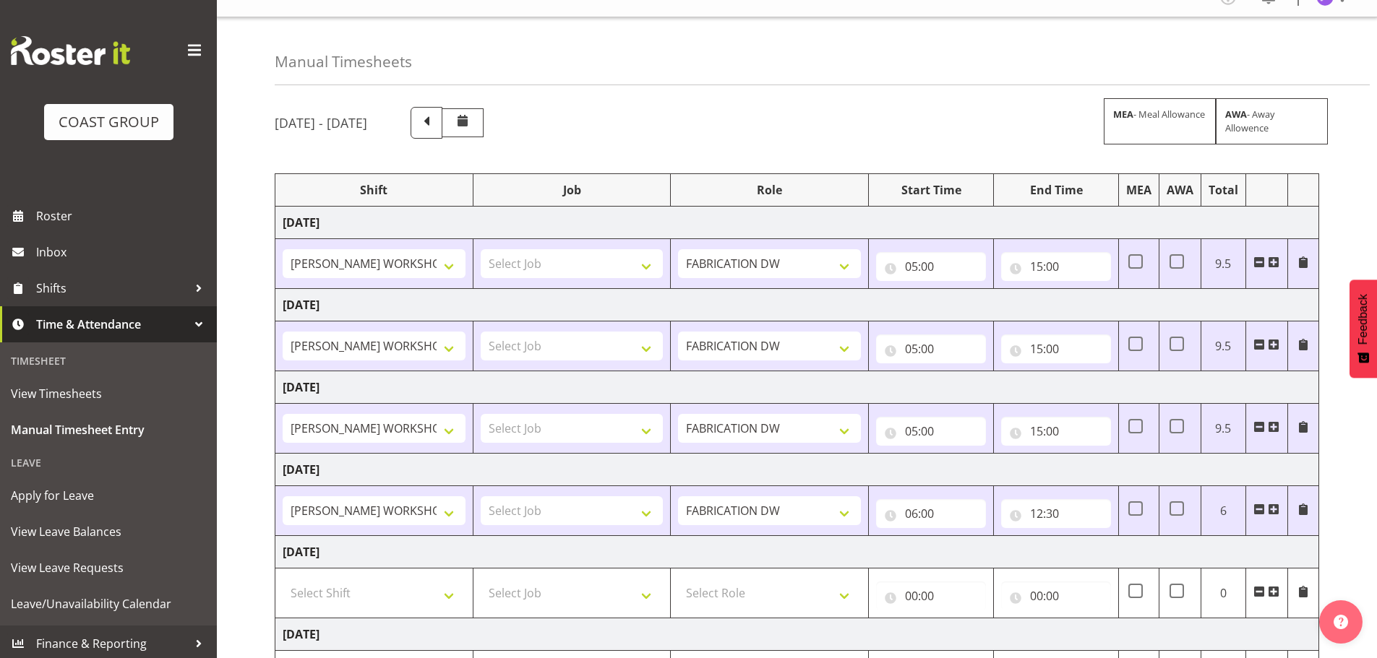
scroll to position [0, 0]
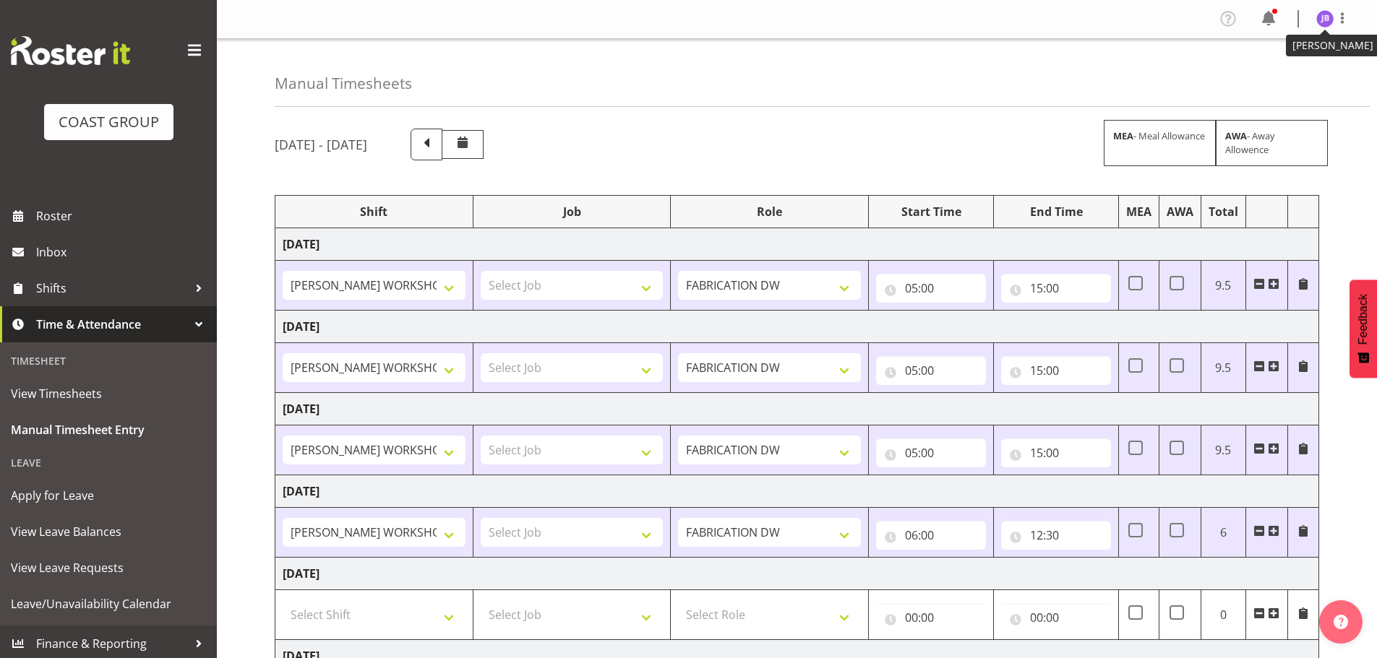
click at [1328, 27] on figure at bounding box center [1324, 18] width 17 height 17
click at [1294, 69] on link "Log Out" at bounding box center [1281, 76] width 139 height 26
